Goal: Task Accomplishment & Management: Use online tool/utility

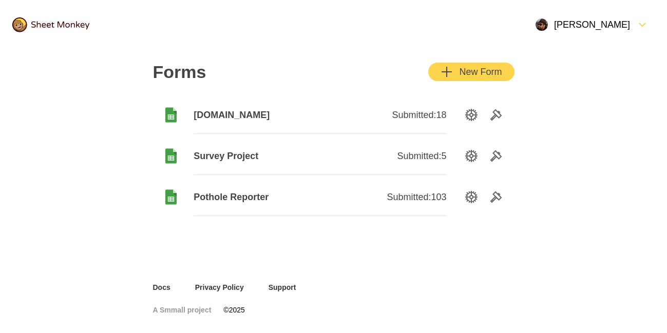
click at [644, 25] on icon "FormDown" at bounding box center [643, 24] width 6 height 3
click at [642, 145] on div "Forms New Form [DOMAIN_NAME] Submitted: 18 Survey Project Submitted: 5 Pothole …" at bounding box center [333, 165] width 667 height 233
click at [476, 74] on div "New Form" at bounding box center [471, 72] width 61 height 12
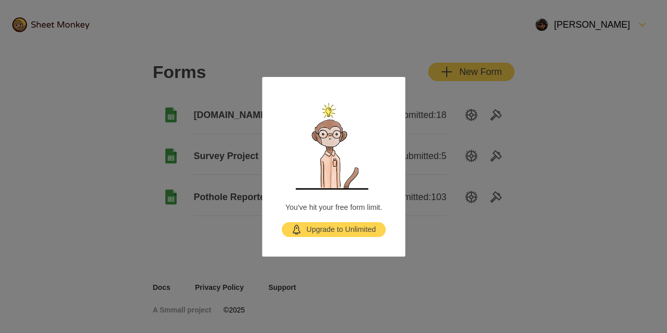
drag, startPoint x: 646, startPoint y: 210, endPoint x: 630, endPoint y: 201, distance: 18.4
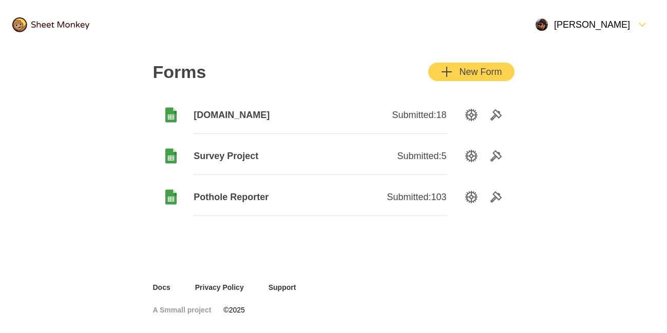
click at [493, 202] on icon "Tools" at bounding box center [496, 197] width 12 height 12
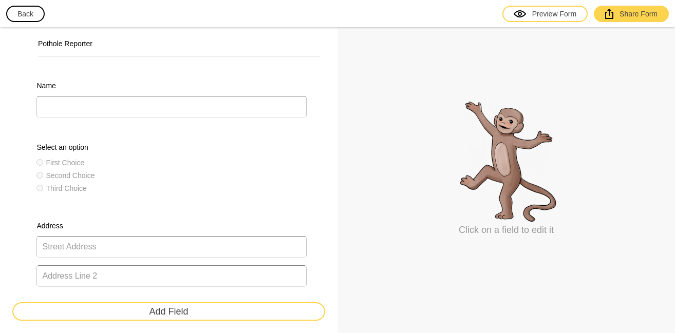
click at [34, 14] on button "Back" at bounding box center [25, 14] width 39 height 16
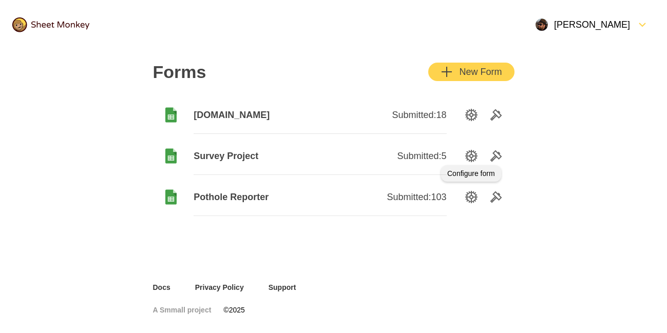
click at [476, 155] on icon "SettingsOption" at bounding box center [471, 156] width 12 height 12
